Goal: Transaction & Acquisition: Purchase product/service

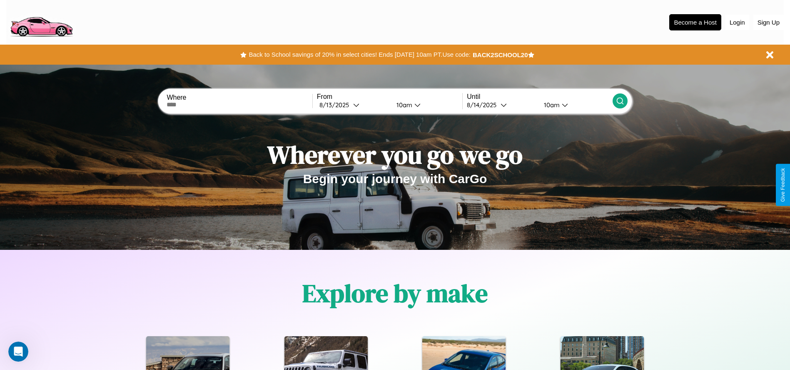
click at [240, 105] on input "text" at bounding box center [239, 104] width 145 height 7
type input "**********"
click at [353, 105] on icon at bounding box center [356, 105] width 6 height 6
select select "*"
select select "****"
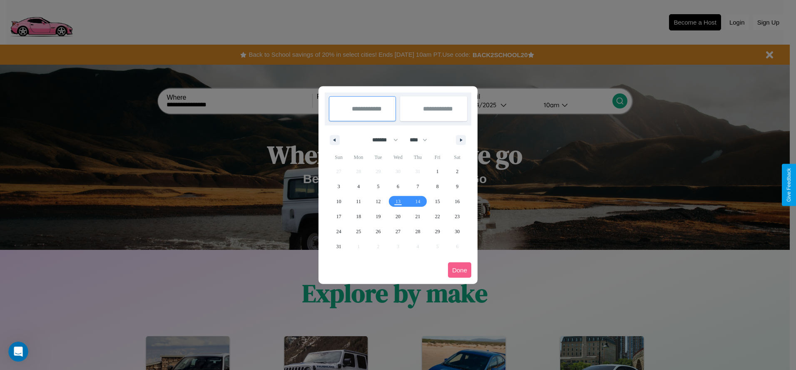
click at [382, 140] on select "******* ******** ***** ***** *** **** **** ****** ********* ******* ******** **…" at bounding box center [383, 140] width 35 height 14
select select "*"
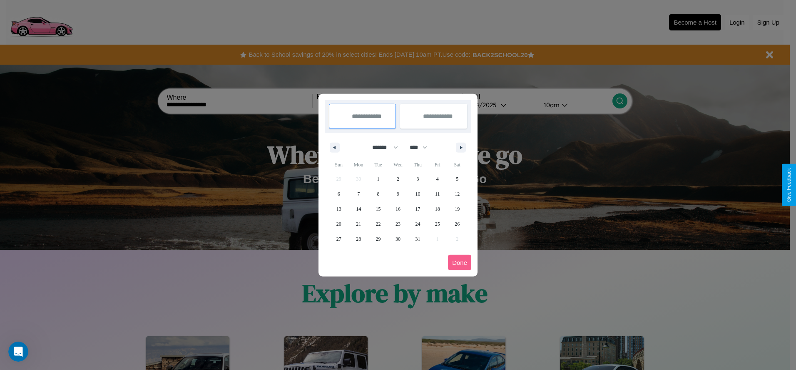
click at [422, 147] on select "**** **** **** **** **** **** **** **** **** **** **** **** **** **** **** ****…" at bounding box center [418, 147] width 25 height 14
select select "****"
click at [398, 208] on span "15" at bounding box center [398, 208] width 5 height 15
type input "**********"
click at [457, 208] on span "18" at bounding box center [457, 208] width 5 height 15
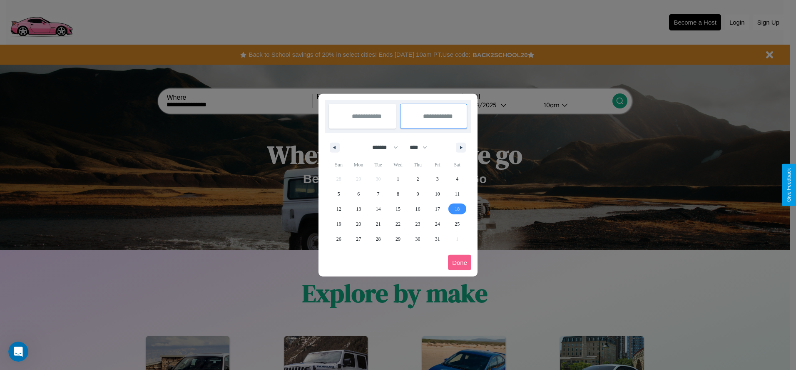
type input "**********"
click at [460, 262] on button "Done" at bounding box center [459, 262] width 23 height 15
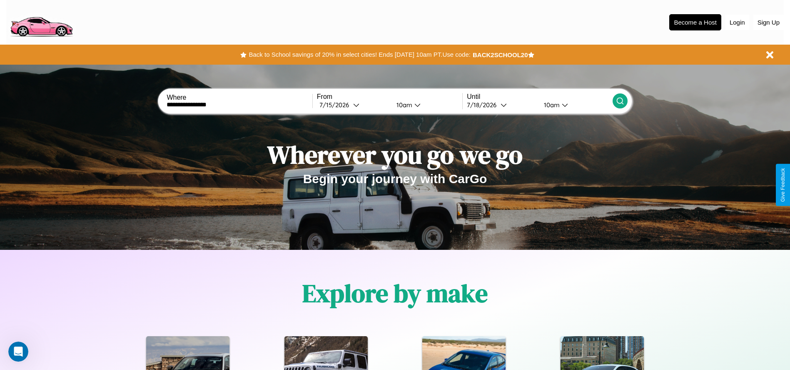
click at [620, 101] on icon at bounding box center [620, 101] width 8 height 8
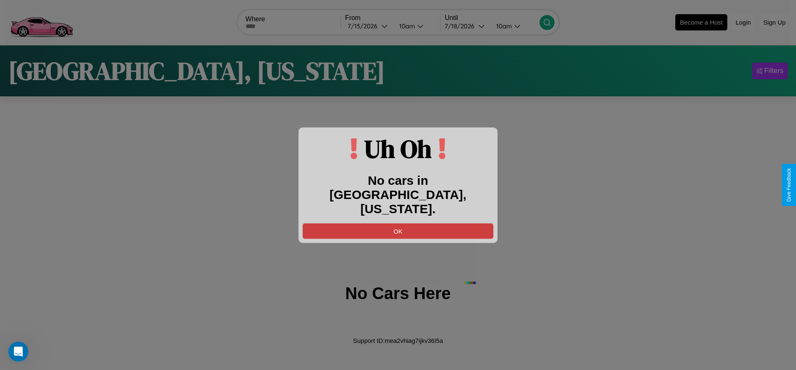
click at [398, 223] on button "OK" at bounding box center [398, 230] width 191 height 15
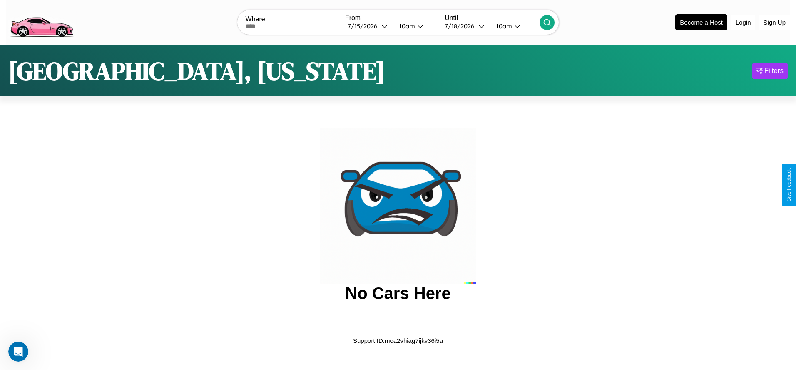
click at [41, 21] on img at bounding box center [41, 21] width 70 height 35
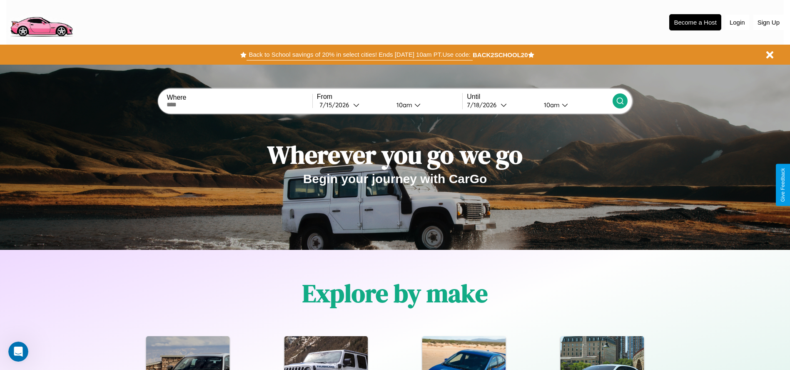
click at [360, 55] on button "Back to School savings of 20% in select cities! Ends 9/1 at 10am PT. Use code:" at bounding box center [360, 55] width 226 height 12
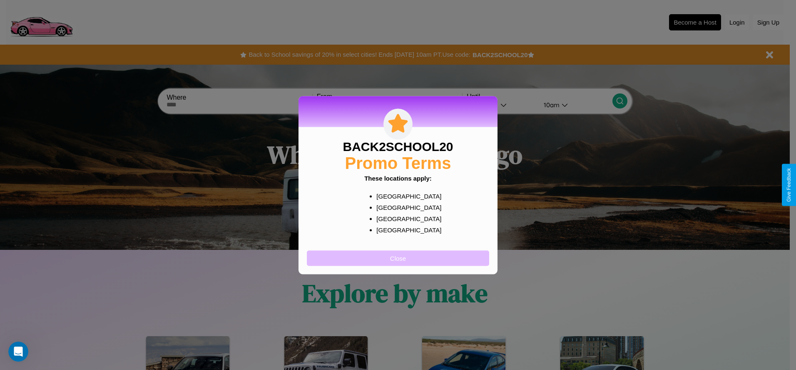
click at [398, 257] on button "Close" at bounding box center [398, 257] width 182 height 15
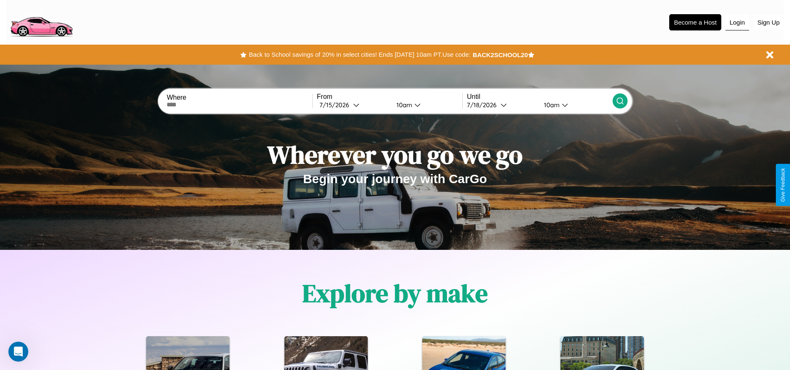
click at [737, 22] on button "Login" at bounding box center [738, 23] width 24 height 16
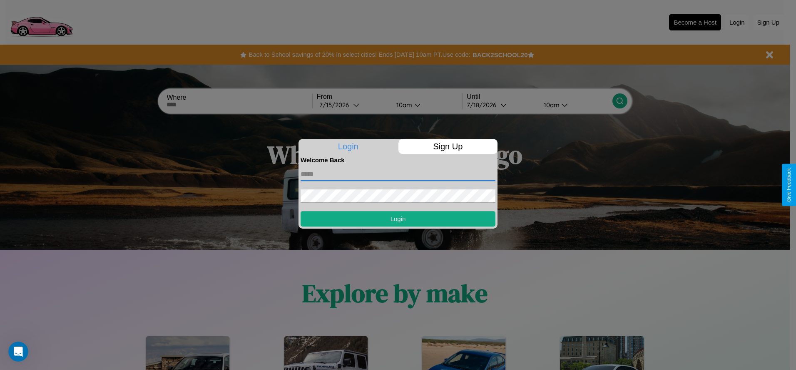
click at [398, 174] on input "text" at bounding box center [398, 173] width 195 height 13
type input "**********"
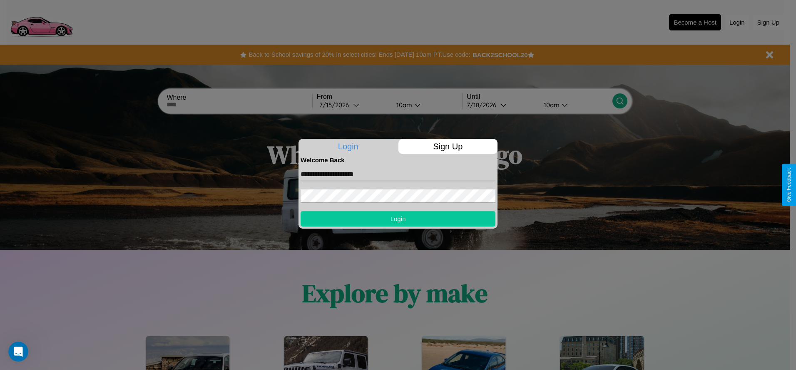
click at [398, 218] on button "Login" at bounding box center [398, 218] width 195 height 15
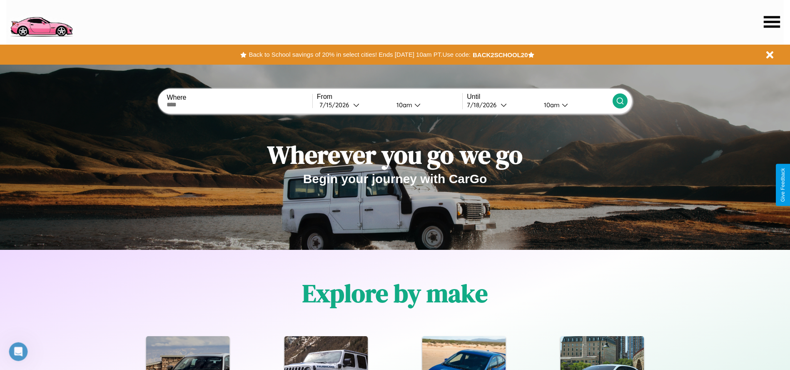
click at [240, 105] on input "text" at bounding box center [239, 104] width 145 height 7
type input "**********"
click at [353, 105] on icon at bounding box center [356, 105] width 6 height 6
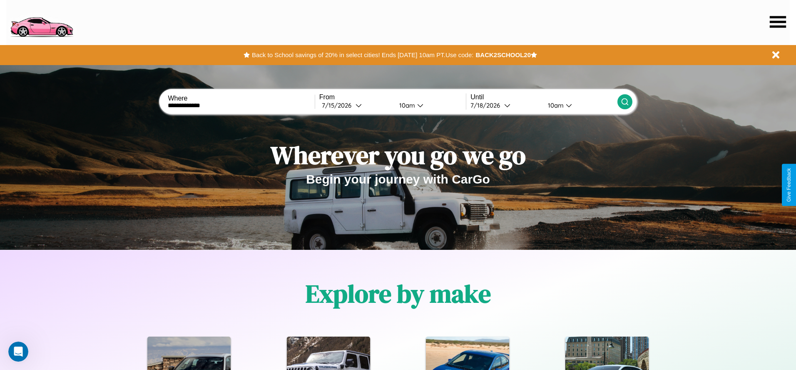
select select "*"
select select "****"
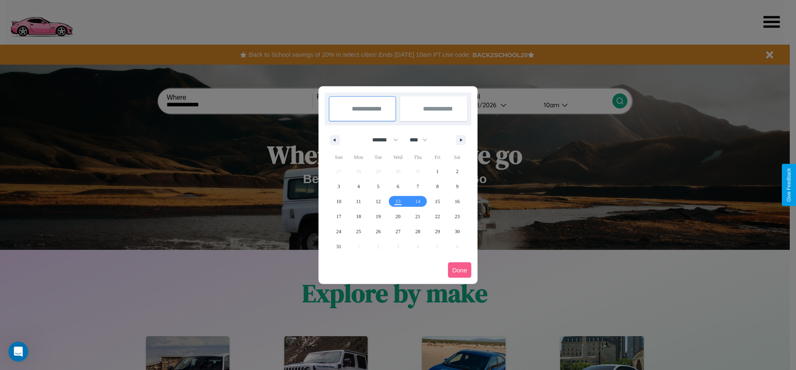
drag, startPoint x: 382, startPoint y: 140, endPoint x: 398, endPoint y: 167, distance: 32.1
click at [382, 140] on select "******* ******** ***** ***** *** **** **** ****** ********* ******* ******** **…" at bounding box center [383, 140] width 35 height 14
select select "*"
click at [422, 140] on select "**** **** **** **** **** **** **** **** **** **** **** **** **** **** **** ****…" at bounding box center [418, 140] width 25 height 14
select select "****"
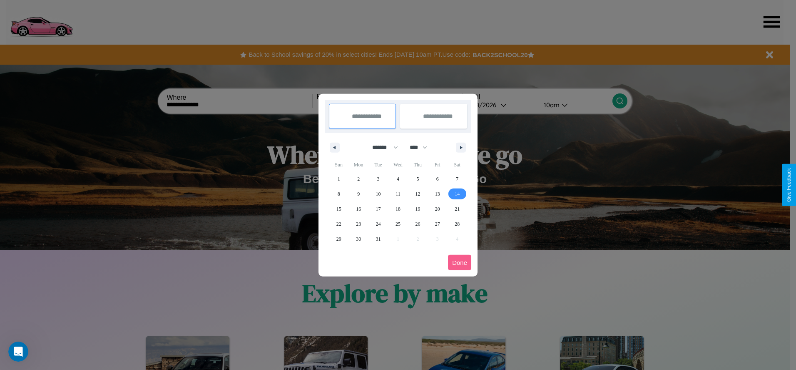
click at [457, 193] on span "14" at bounding box center [457, 193] width 5 height 15
type input "**********"
click at [359, 208] on span "16" at bounding box center [358, 208] width 5 height 15
type input "**********"
click at [460, 262] on button "Done" at bounding box center [459, 262] width 23 height 15
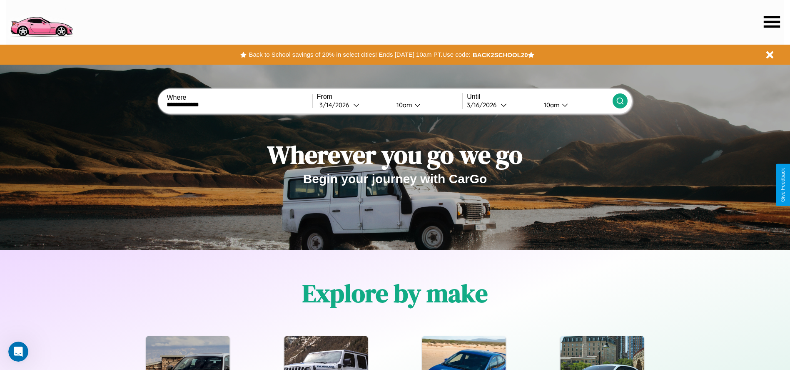
click at [403, 105] on div "10am" at bounding box center [403, 105] width 22 height 8
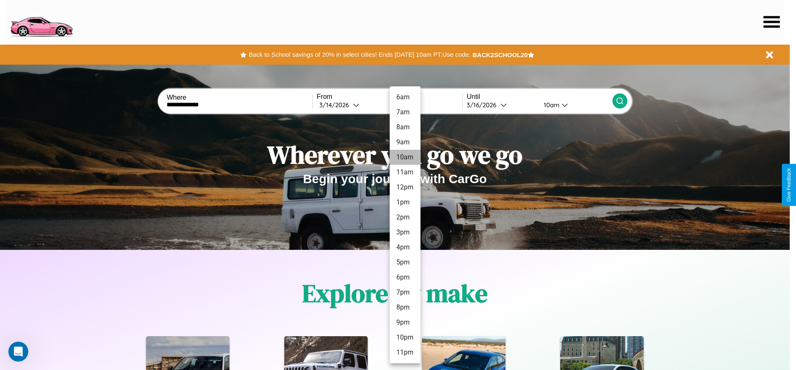
click at [405, 157] on li "10am" at bounding box center [405, 157] width 31 height 15
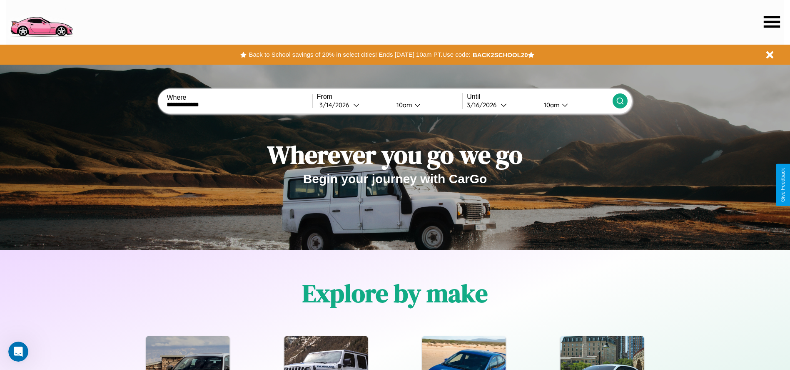
click at [551, 105] on div "10am" at bounding box center [551, 105] width 22 height 8
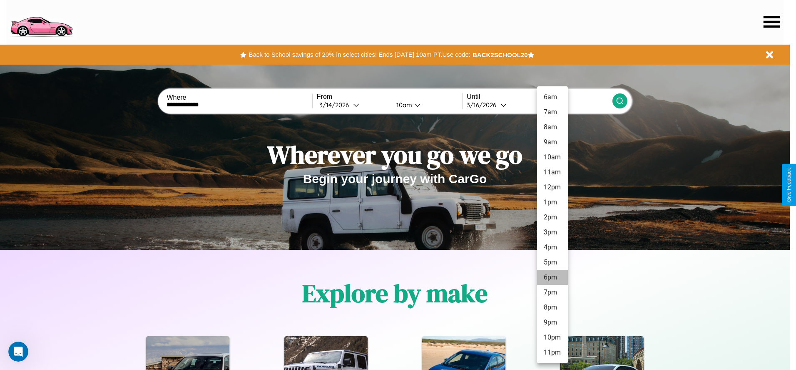
click at [552, 277] on li "6pm" at bounding box center [552, 277] width 31 height 15
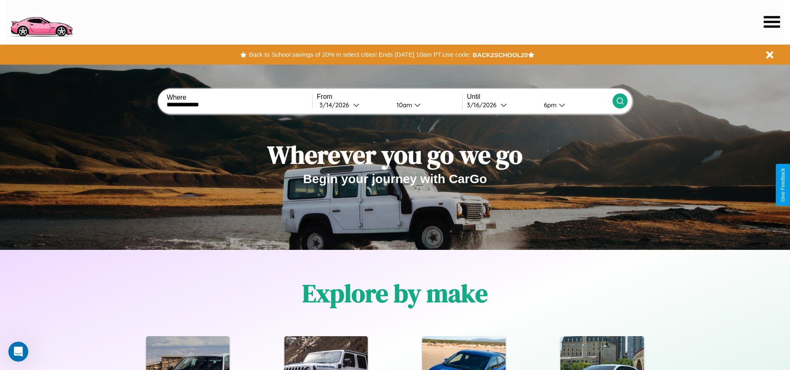
click at [620, 101] on icon at bounding box center [620, 101] width 8 height 8
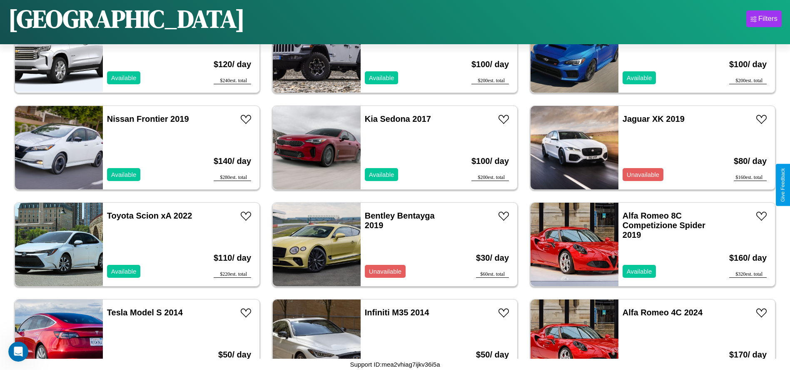
scroll to position [2509, 0]
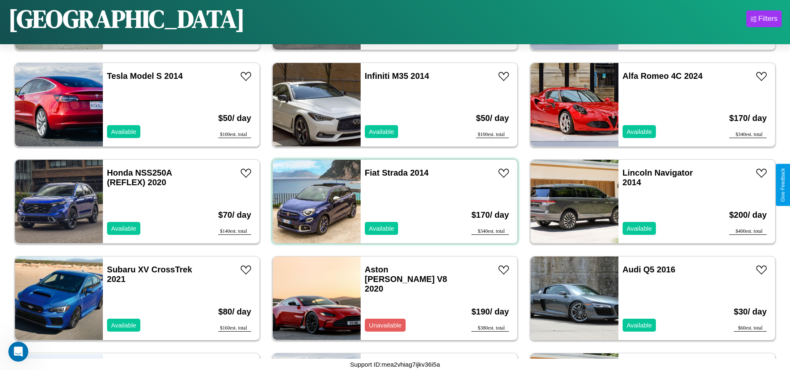
click at [392, 201] on div "Fiat Strada 2014 Available" at bounding box center [409, 201] width 96 height 83
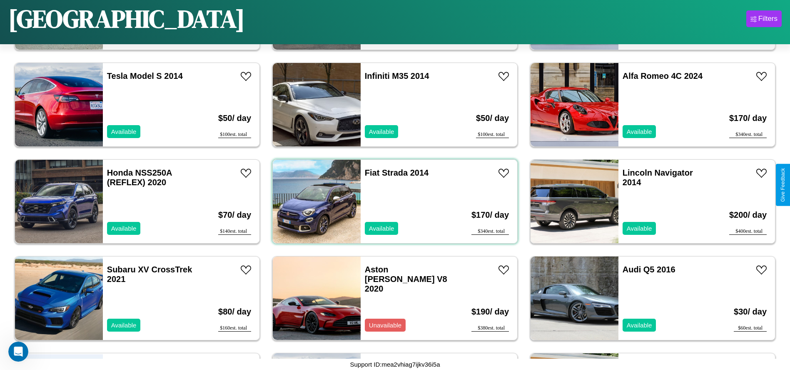
click at [392, 201] on div "Fiat Strada 2014 Available" at bounding box center [409, 201] width 96 height 83
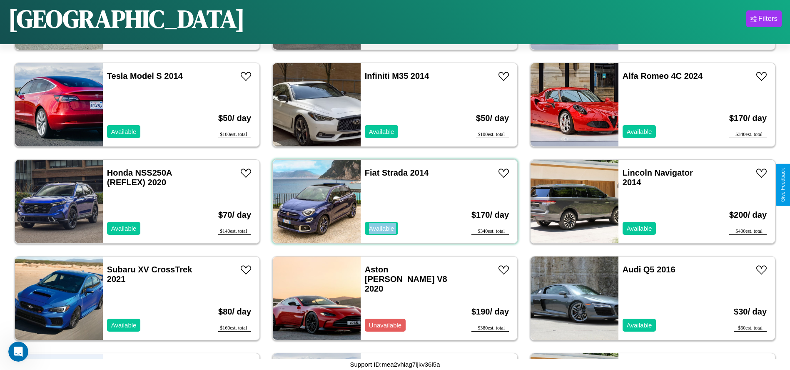
click at [392, 201] on div "Fiat Strada 2014 Available" at bounding box center [409, 201] width 96 height 83
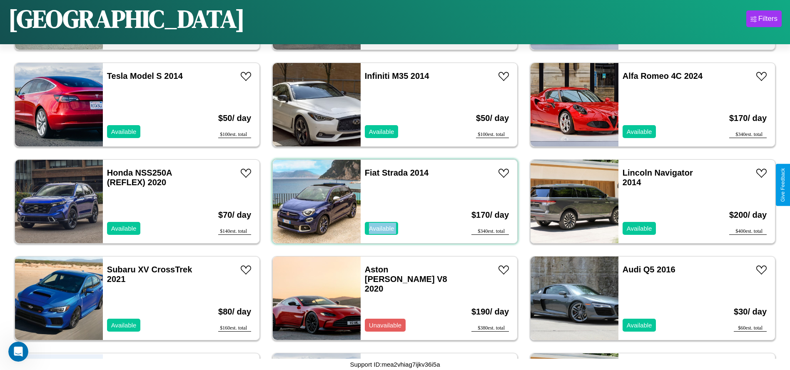
click at [392, 201] on div "Fiat Strada 2014 Available" at bounding box center [409, 201] width 96 height 83
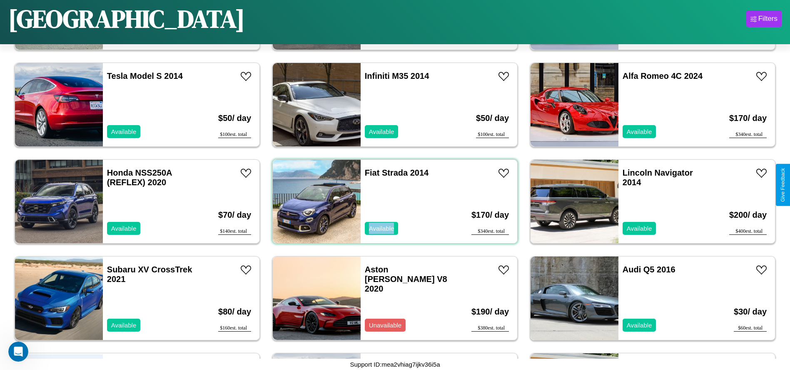
click at [392, 201] on div "Fiat Strada 2014 Available" at bounding box center [409, 201] width 96 height 83
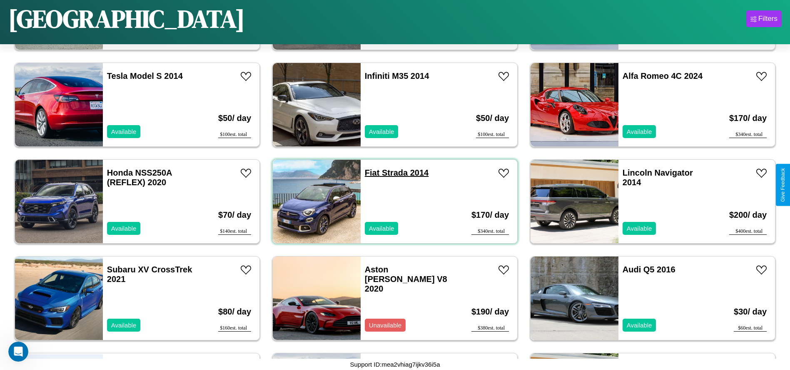
click at [369, 172] on link "Fiat Strada 2014" at bounding box center [397, 172] width 64 height 9
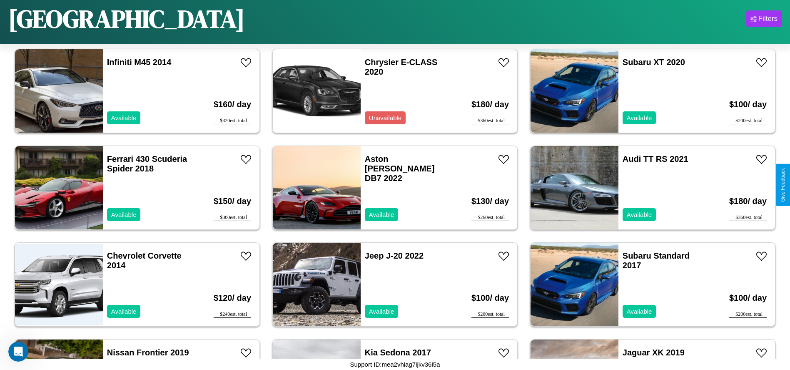
scroll to position [2026, 0]
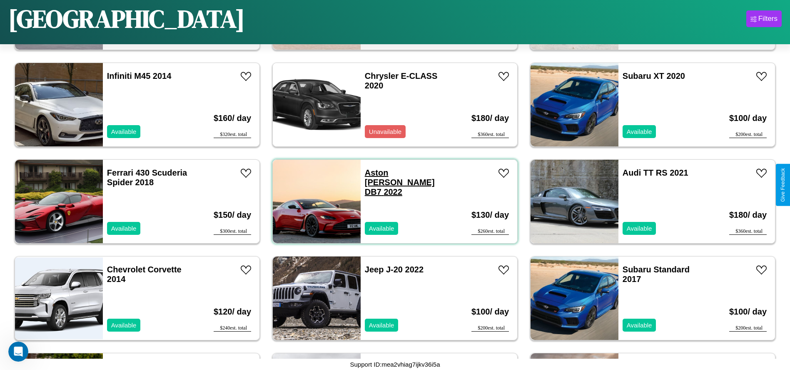
click at [387, 172] on link "Aston Martin DB7 2022" at bounding box center [400, 182] width 70 height 28
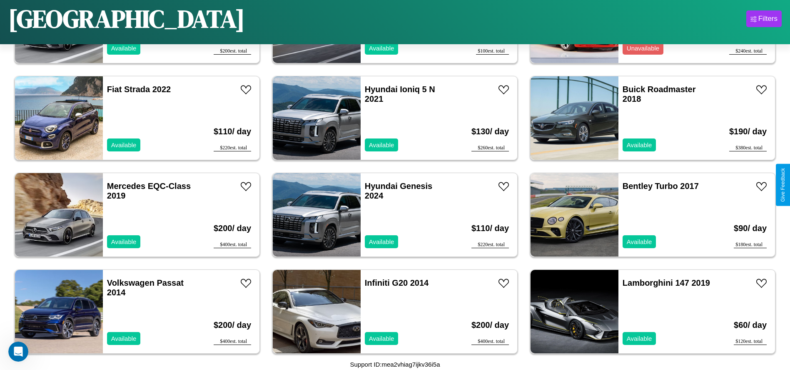
scroll to position [4249, 0]
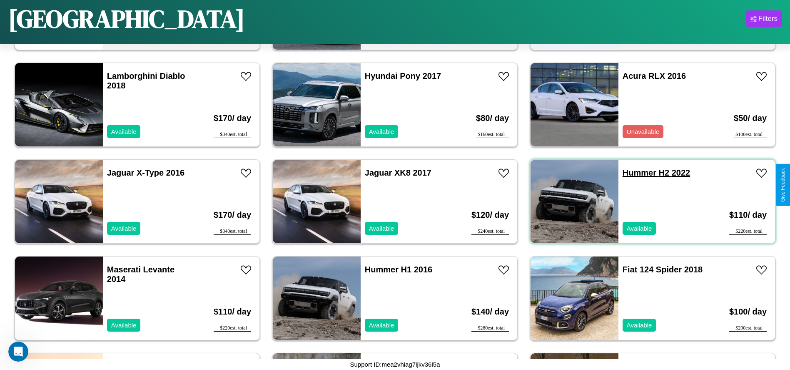
click at [634, 172] on link "Hummer H2 2022" at bounding box center [656, 172] width 67 height 9
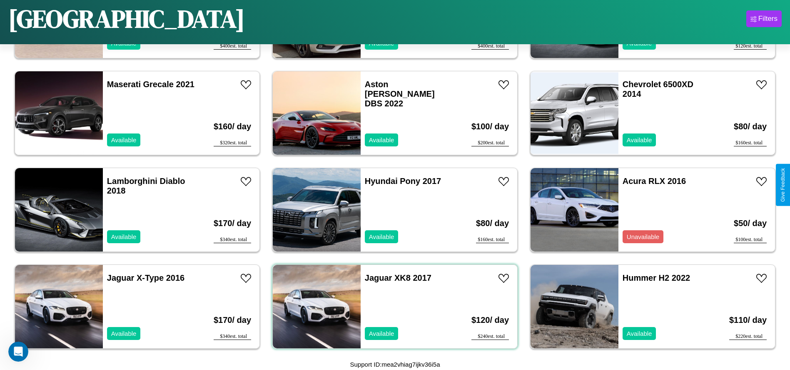
scroll to position [3862, 0]
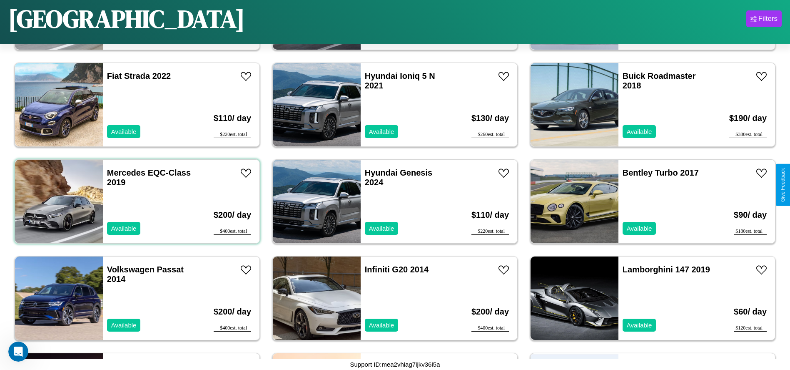
click at [136, 201] on div "Mercedes EQC-Class 2019 Available" at bounding box center [151, 201] width 96 height 83
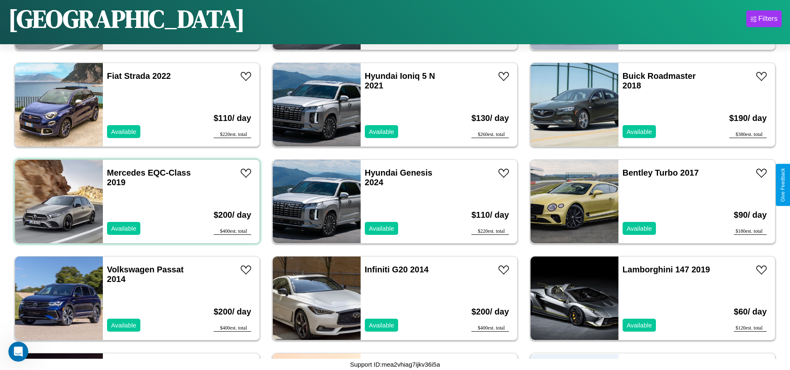
click at [136, 201] on div "Mercedes EQC-Class 2019 Available" at bounding box center [151, 201] width 96 height 83
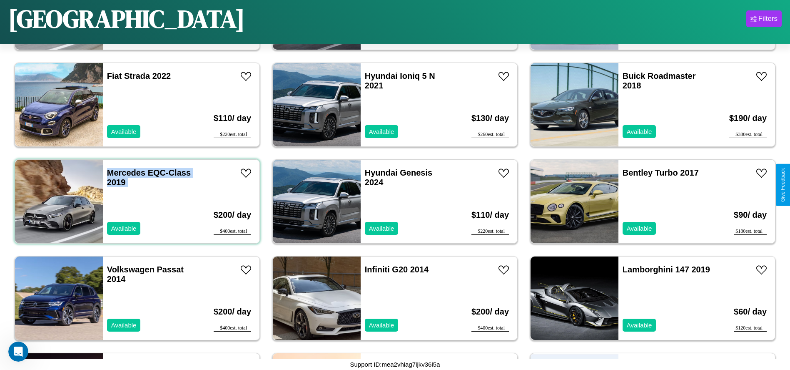
click at [136, 201] on div "Mercedes EQC-Class 2019 Available" at bounding box center [151, 201] width 96 height 83
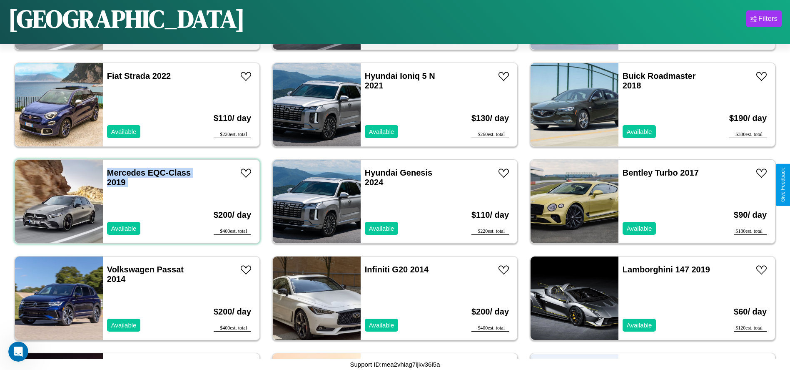
click at [136, 201] on div "Mercedes EQC-Class 2019 Available" at bounding box center [151, 201] width 96 height 83
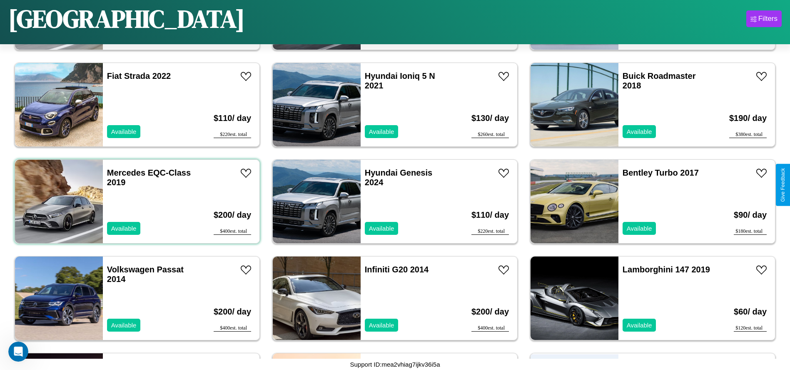
click at [136, 201] on div "Mercedes EQC-Class 2019 Available" at bounding box center [151, 201] width 96 height 83
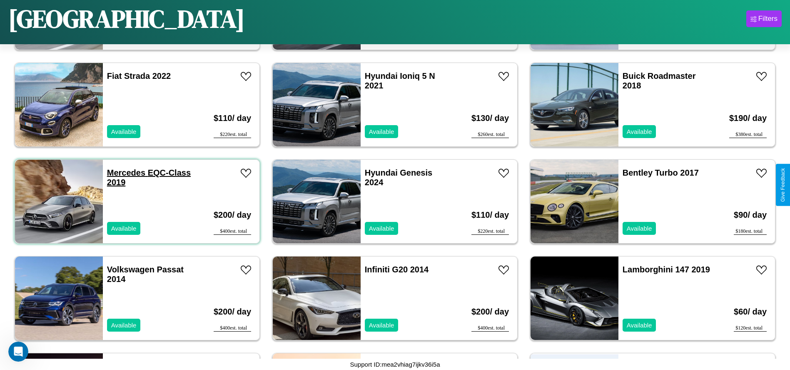
click at [125, 172] on link "Mercedes EQC-Class 2019" at bounding box center [149, 177] width 84 height 19
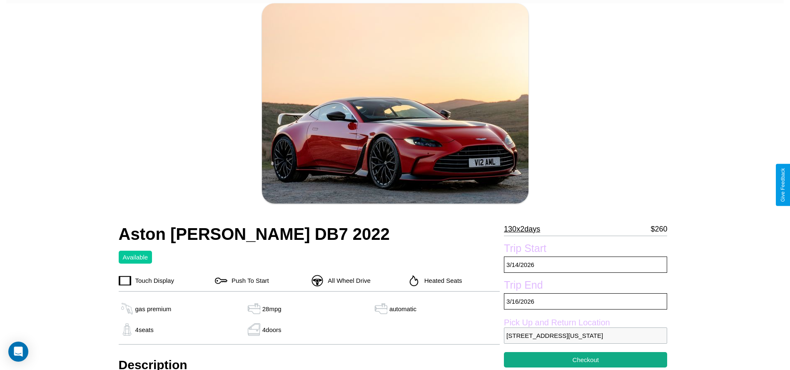
scroll to position [85, 0]
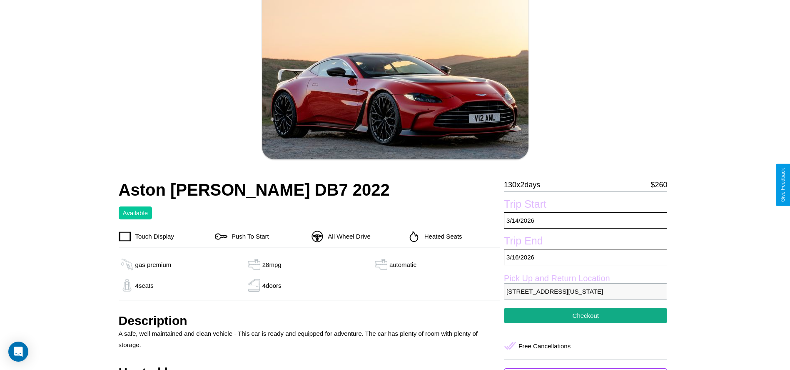
click at [525, 185] on p "130 x 2 days" at bounding box center [522, 184] width 36 height 13
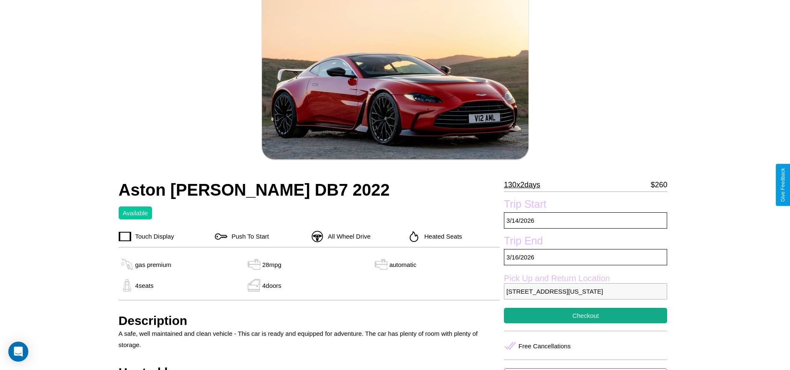
click at [525, 185] on p "130 x 2 days" at bounding box center [522, 184] width 36 height 13
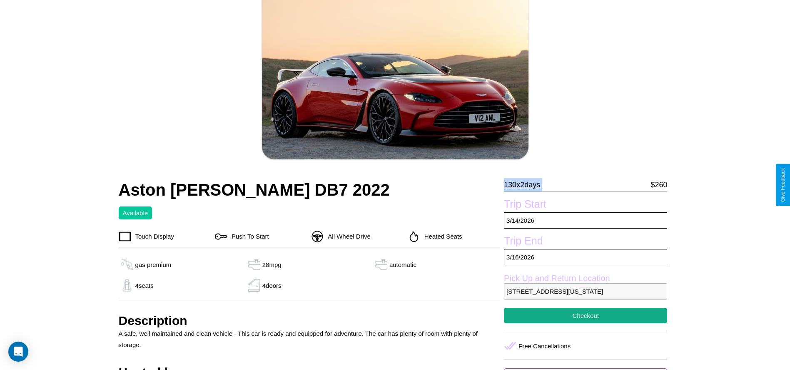
click at [525, 185] on p "130 x 2 days" at bounding box center [522, 184] width 36 height 13
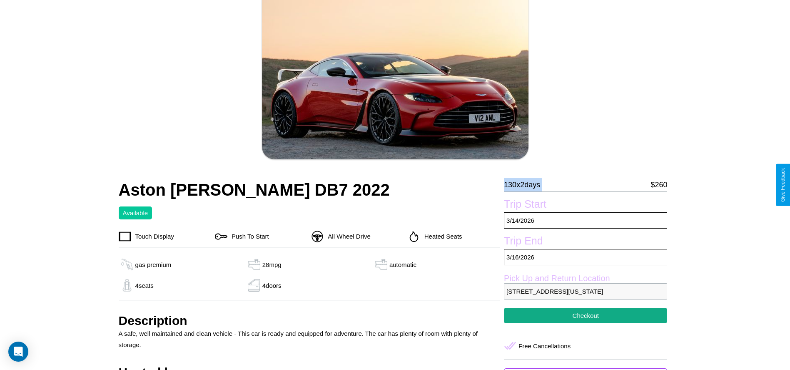
click at [525, 185] on p "130 x 2 days" at bounding box center [522, 184] width 36 height 13
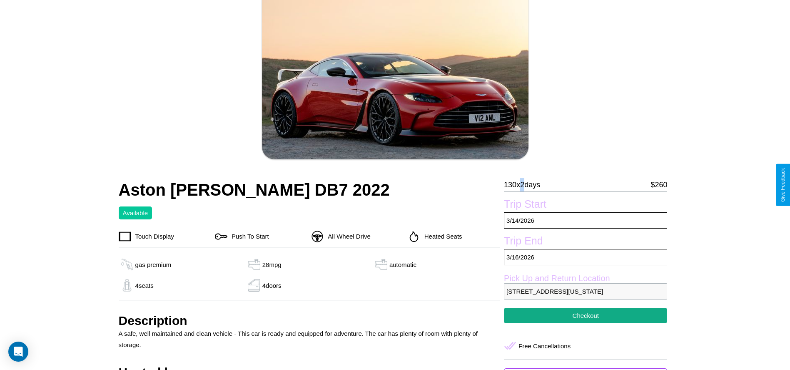
click at [525, 185] on p "130 x 2 days" at bounding box center [522, 184] width 36 height 13
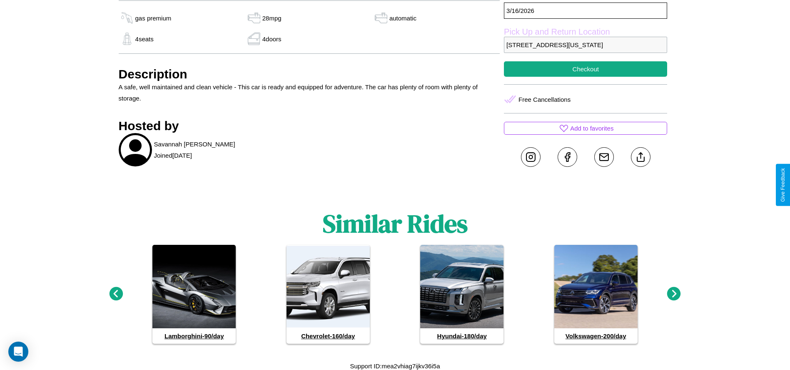
scroll to position [345, 0]
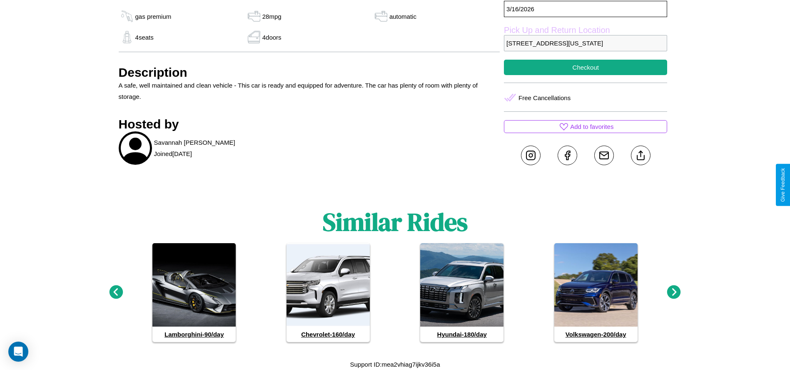
click at [116, 292] on icon at bounding box center [116, 292] width 14 height 14
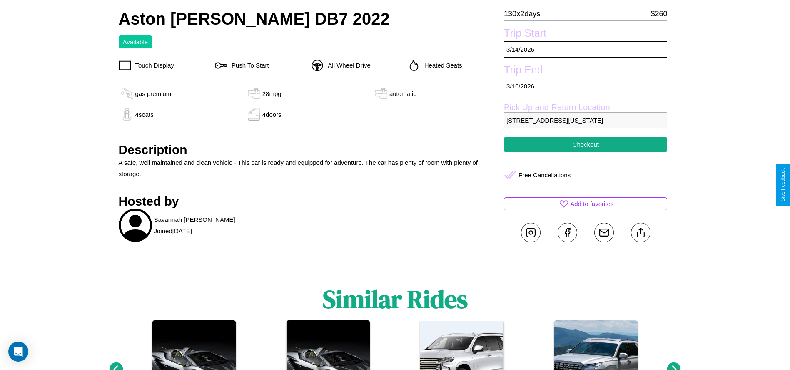
scroll to position [227, 0]
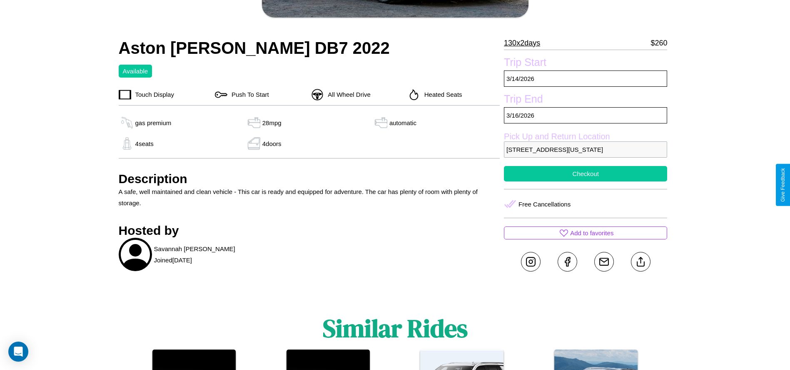
click at [586, 181] on button "Checkout" at bounding box center [585, 173] width 163 height 15
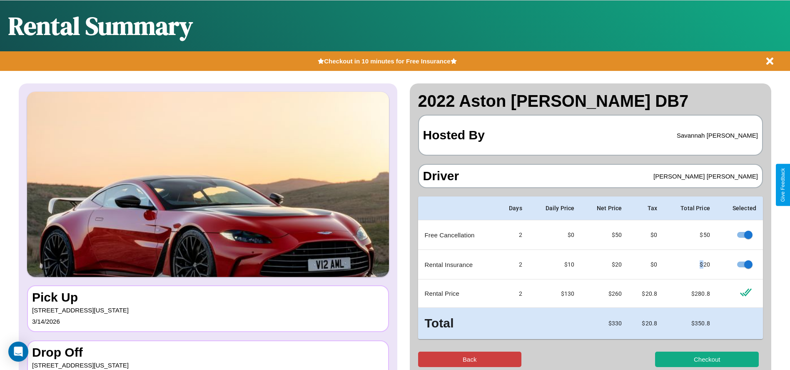
click at [469, 359] on button "Back" at bounding box center [470, 358] width 104 height 15
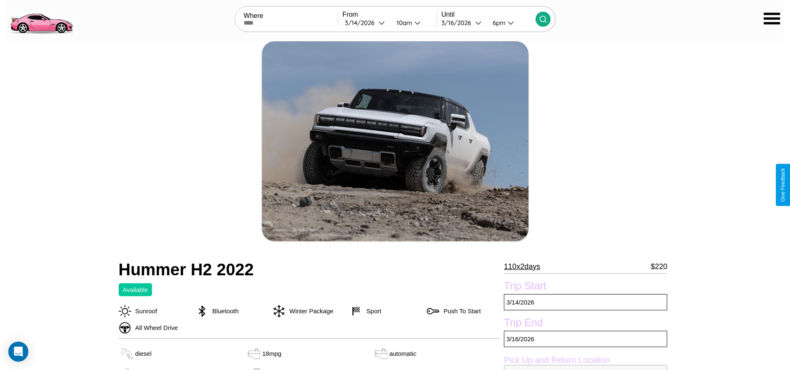
scroll to position [315, 0]
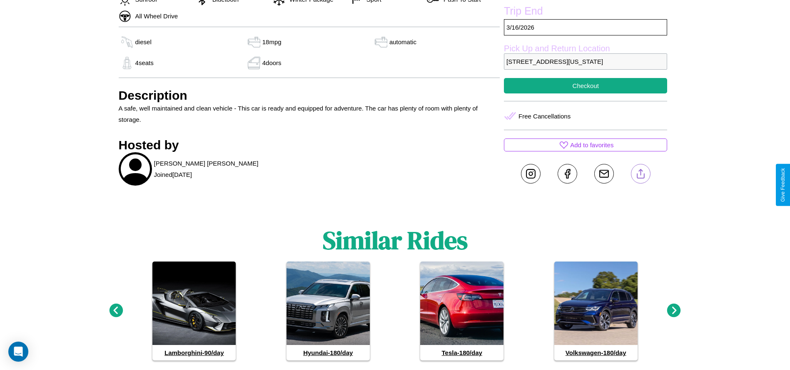
click at [641, 175] on line at bounding box center [641, 172] width 0 height 6
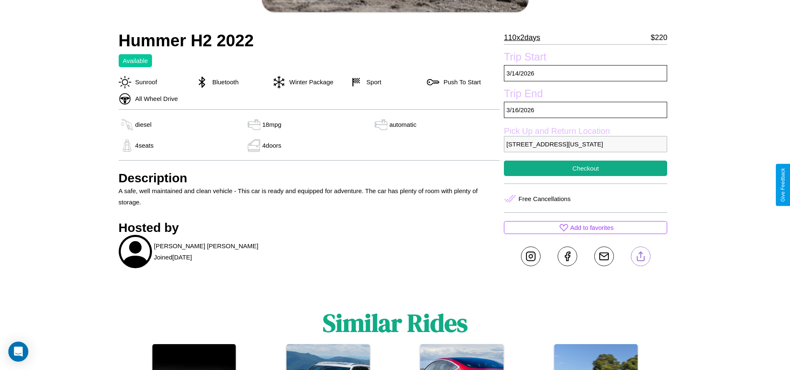
scroll to position [227, 0]
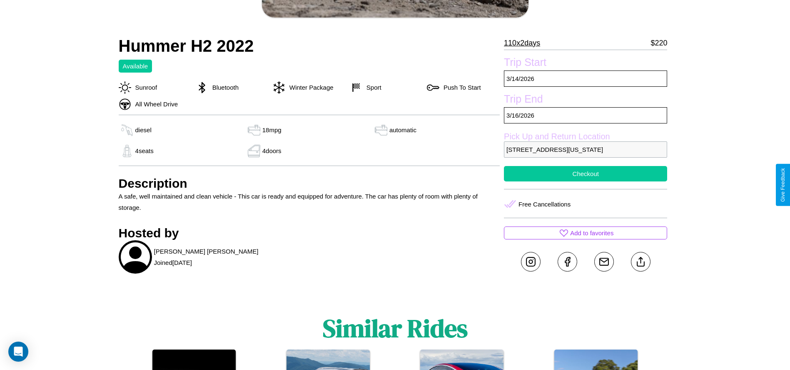
click at [586, 181] on button "Checkout" at bounding box center [585, 173] width 163 height 15
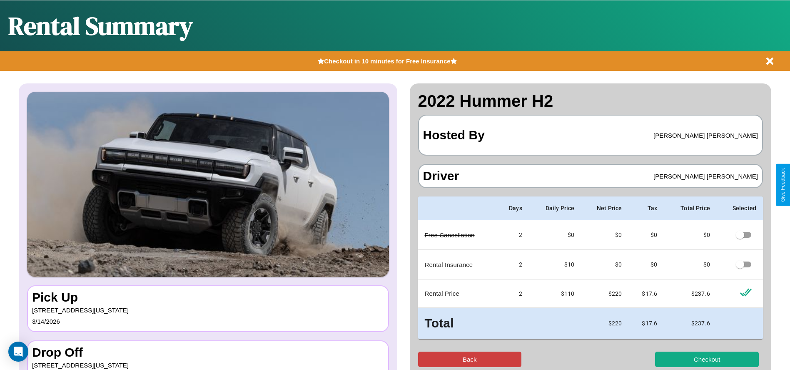
click at [469, 359] on button "Back" at bounding box center [470, 358] width 104 height 15
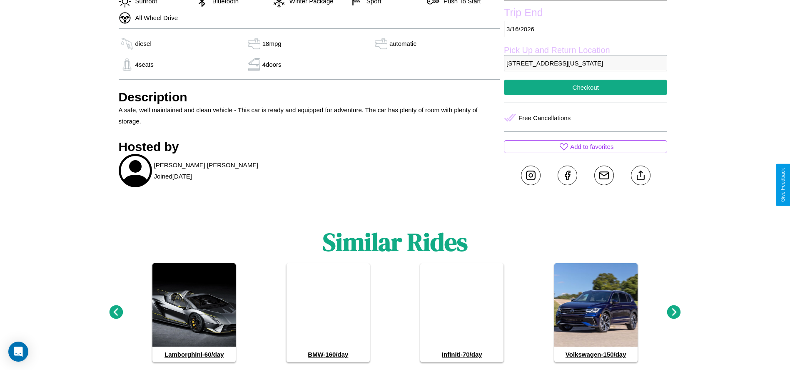
scroll to position [315, 0]
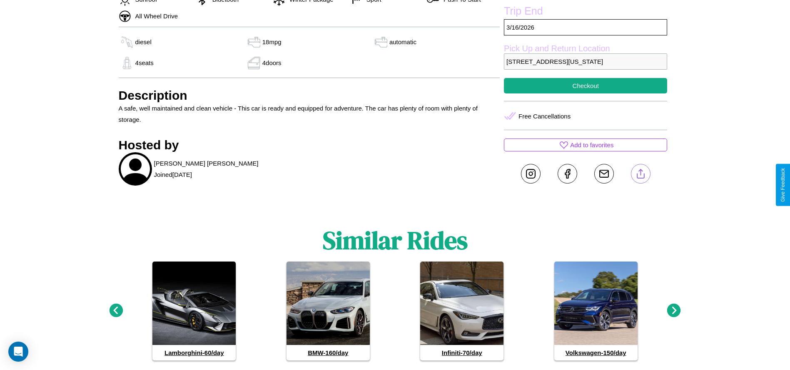
click at [641, 175] on line at bounding box center [641, 172] width 0 height 6
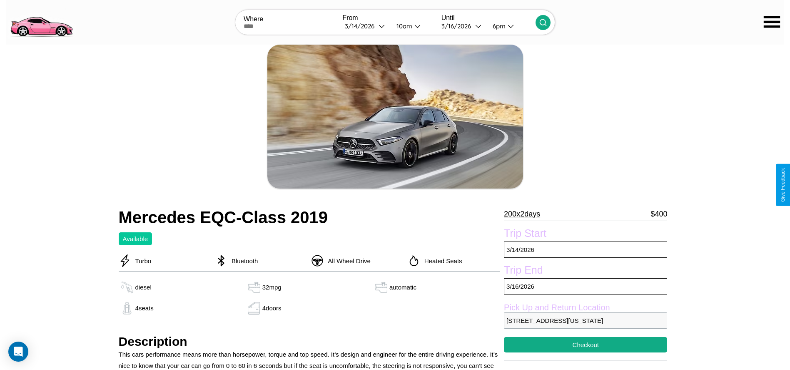
scroll to position [29, 0]
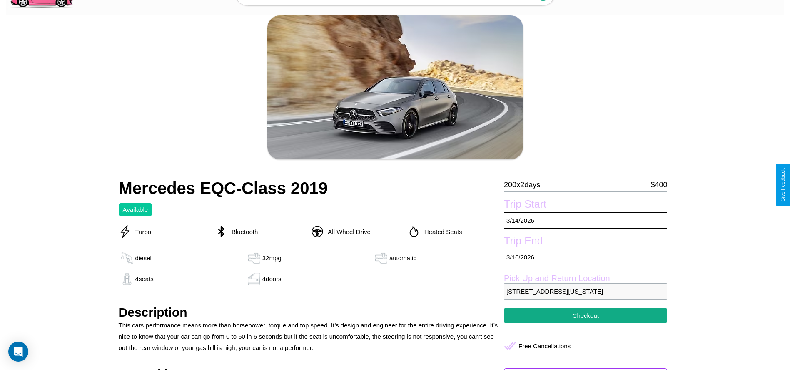
click at [525, 185] on p "200 x 2 days" at bounding box center [522, 184] width 36 height 13
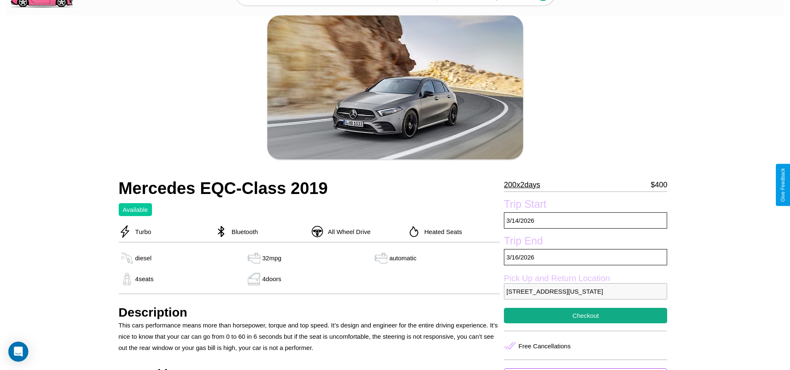
click at [525, 185] on p "200 x 2 days" at bounding box center [522, 184] width 36 height 13
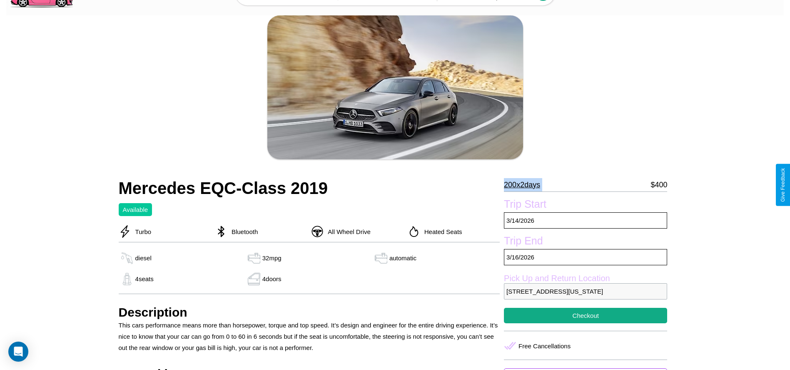
click at [525, 185] on p "200 x 2 days" at bounding box center [522, 184] width 36 height 13
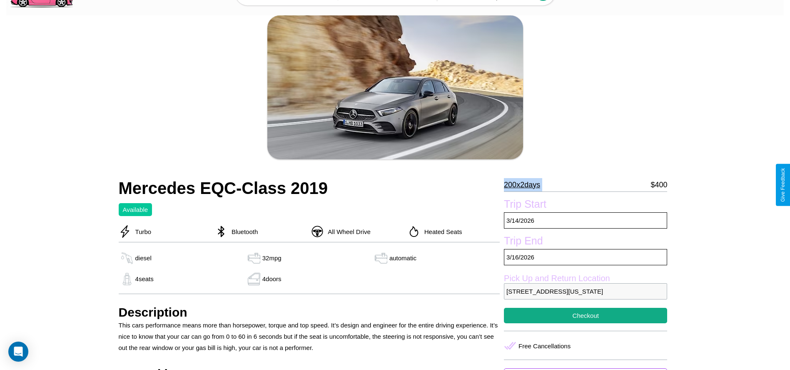
click at [525, 185] on p "200 x 2 days" at bounding box center [522, 184] width 36 height 13
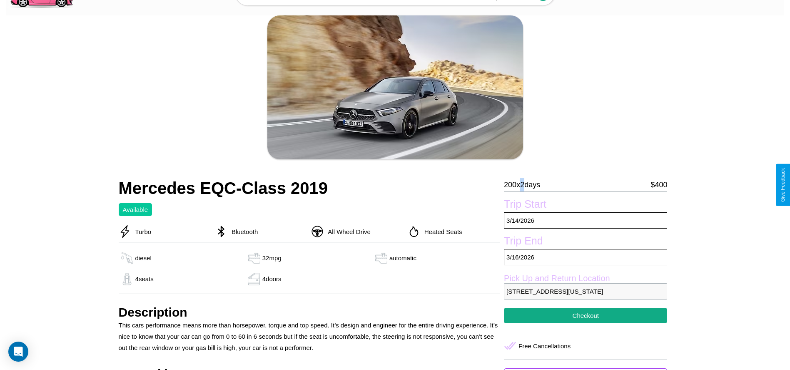
click at [525, 185] on p "200 x 2 days" at bounding box center [522, 184] width 36 height 13
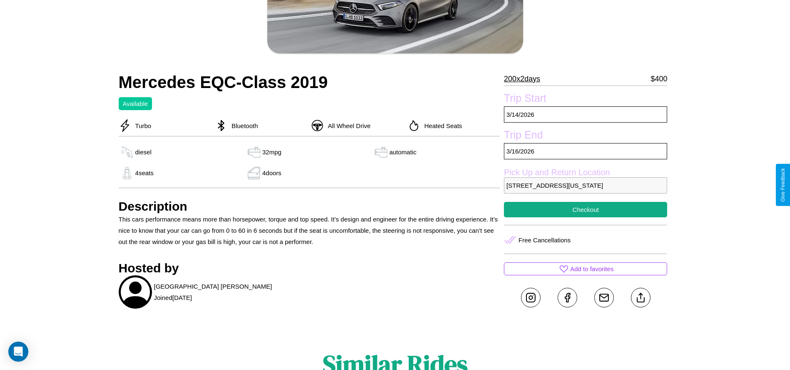
scroll to position [171, 0]
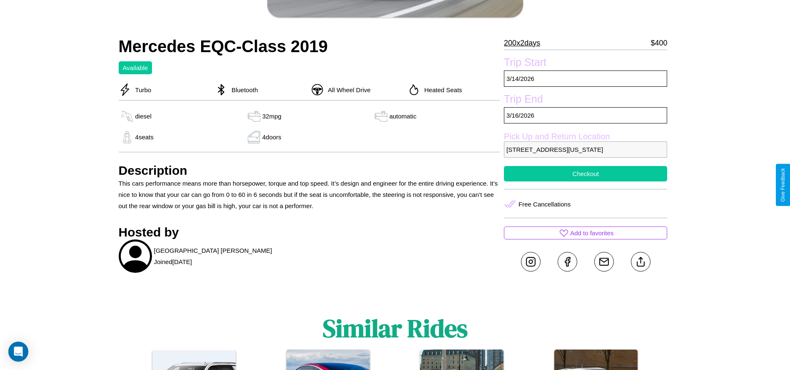
click at [586, 181] on button "Checkout" at bounding box center [585, 173] width 163 height 15
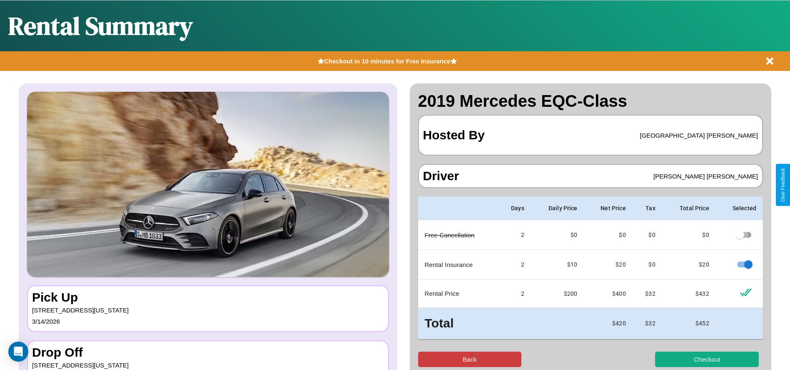
click at [469, 359] on button "Back" at bounding box center [470, 358] width 104 height 15
